Goal: Complete application form

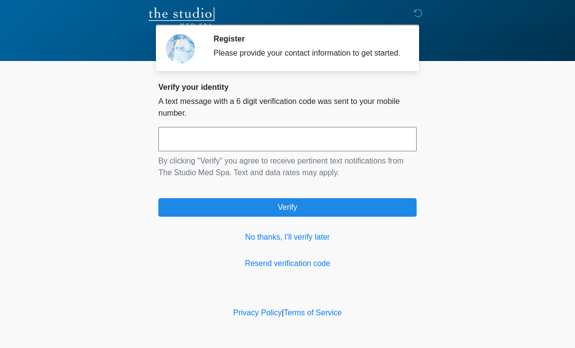
click at [184, 148] on input "text" at bounding box center [287, 139] width 258 height 24
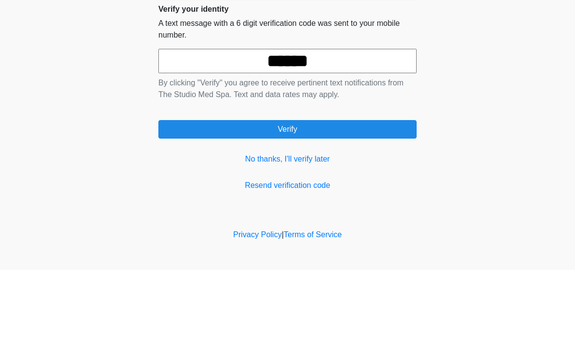
type input "******"
click at [289, 198] on button "Verify" at bounding box center [287, 207] width 258 height 19
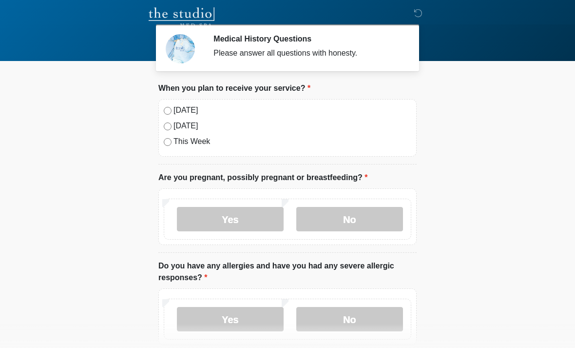
click at [181, 122] on label "[DATE]" at bounding box center [293, 126] width 238 height 12
click at [348, 218] on label "No" at bounding box center [349, 219] width 107 height 24
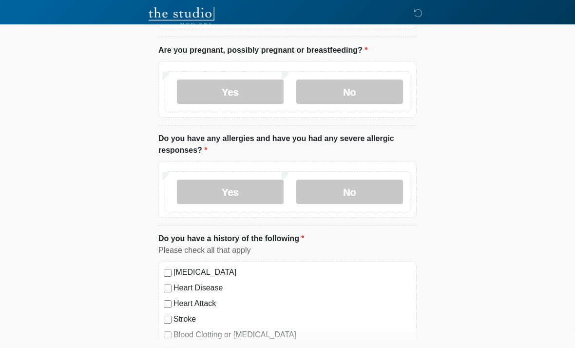
scroll to position [131, 0]
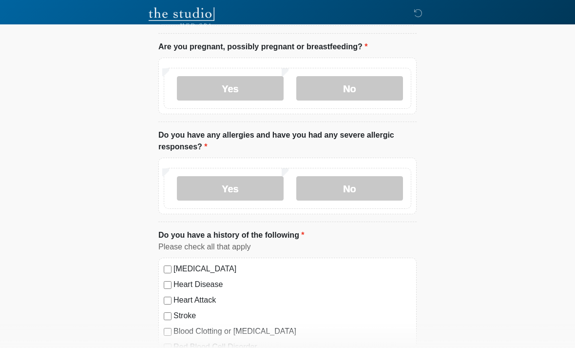
click at [357, 185] on label "No" at bounding box center [349, 188] width 107 height 24
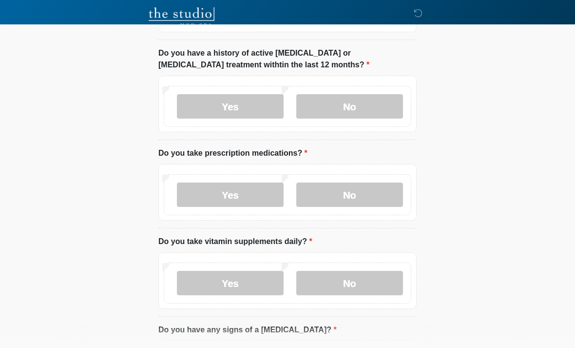
scroll to position [554, 0]
click at [365, 94] on label "No" at bounding box center [349, 106] width 107 height 24
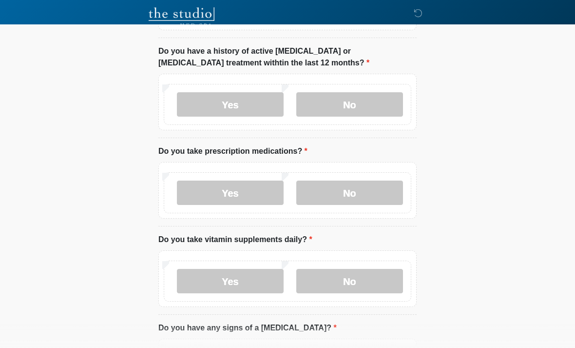
scroll to position [558, 0]
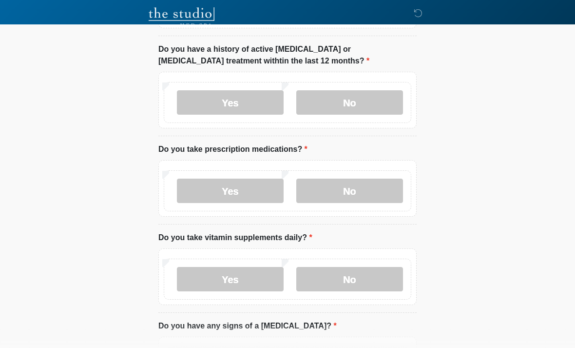
click at [357, 187] on label "No" at bounding box center [349, 190] width 107 height 24
click at [354, 272] on label "No" at bounding box center [349, 279] width 107 height 24
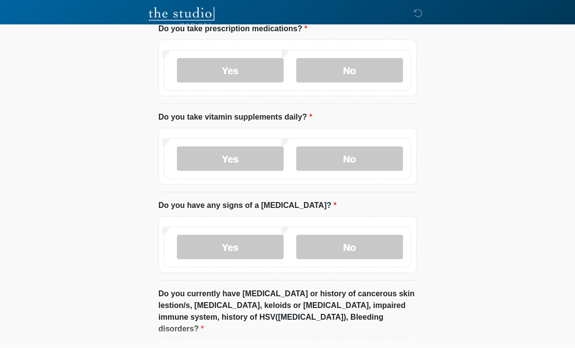
click at [364, 250] on label "No" at bounding box center [349, 247] width 107 height 24
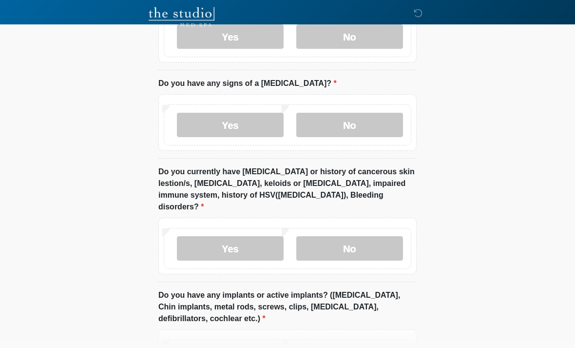
click at [362, 236] on label "No" at bounding box center [349, 248] width 107 height 24
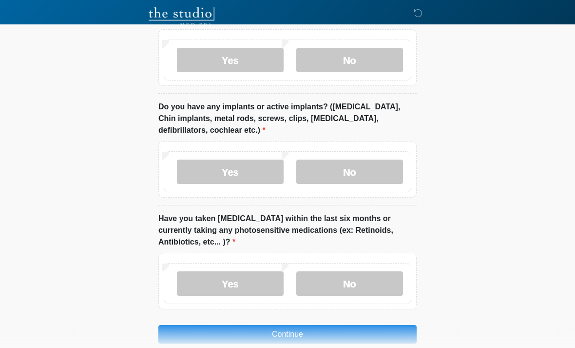
click at [371, 160] on label "No" at bounding box center [349, 172] width 107 height 24
click at [379, 271] on label "No" at bounding box center [349, 283] width 107 height 24
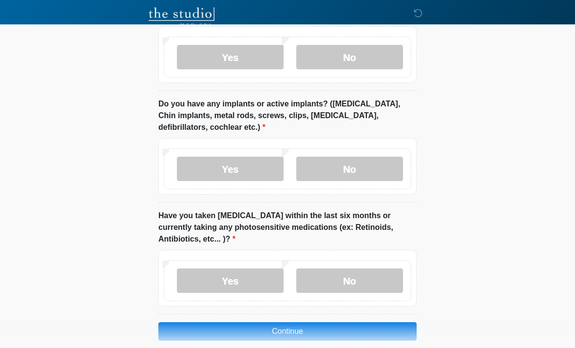
click at [319, 322] on button "Continue" at bounding box center [287, 331] width 258 height 19
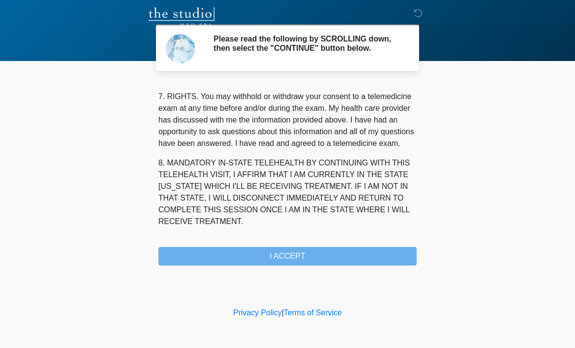
scroll to position [425, 0]
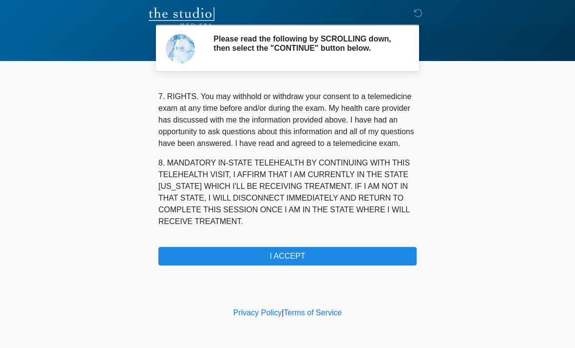
click at [310, 259] on button "I ACCEPT" at bounding box center [287, 256] width 258 height 19
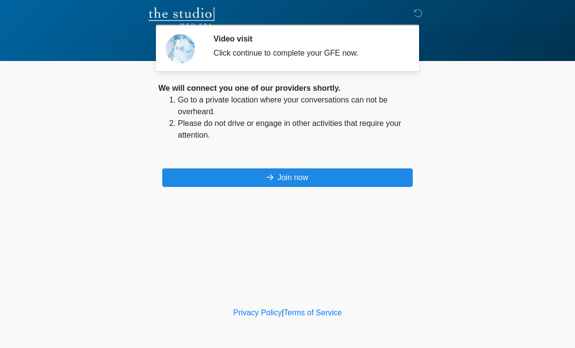
click at [333, 170] on button "Join now" at bounding box center [287, 177] width 251 height 19
